Goal: Task Accomplishment & Management: Manage account settings

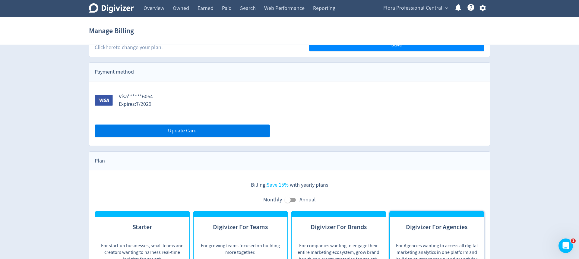
scroll to position [152, 0]
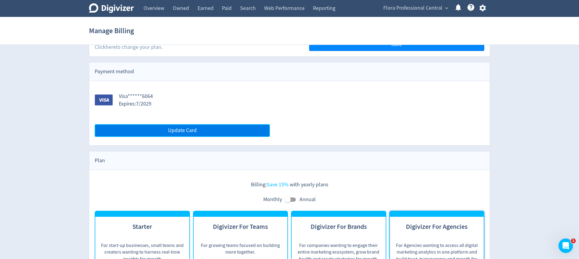
click at [193, 132] on span "Update Card" at bounding box center [182, 130] width 29 height 5
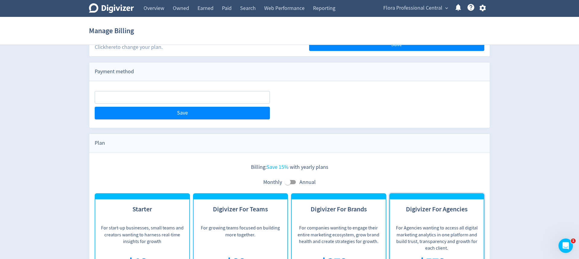
click at [357, 124] on div "Save" at bounding box center [289, 104] width 400 height 47
click at [233, 113] on button "Save" at bounding box center [182, 113] width 175 height 13
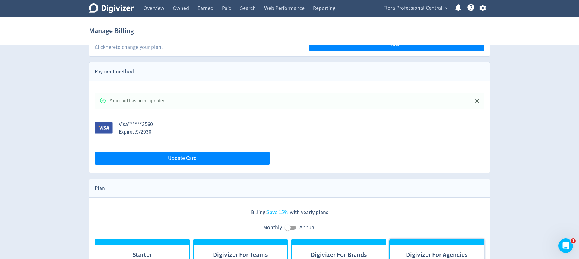
scroll to position [0, 0]
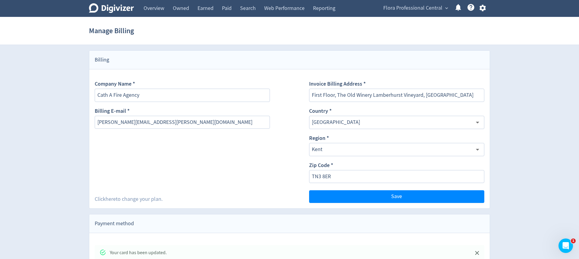
click at [125, 7] on icon at bounding box center [111, 8] width 45 height 10
